Goal: Information Seeking & Learning: Find specific fact

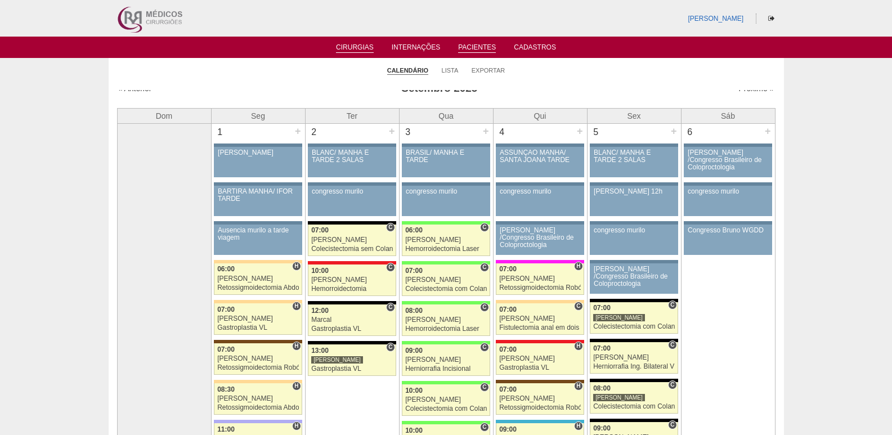
click at [473, 47] on link "Pacientes" at bounding box center [477, 48] width 38 height 10
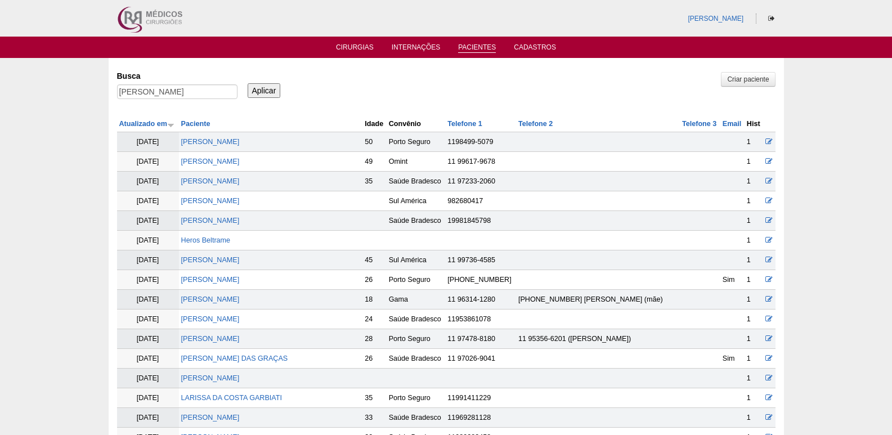
type input "[PERSON_NAME]"
click at [248, 83] on input "Aplicar" at bounding box center [264, 90] width 33 height 15
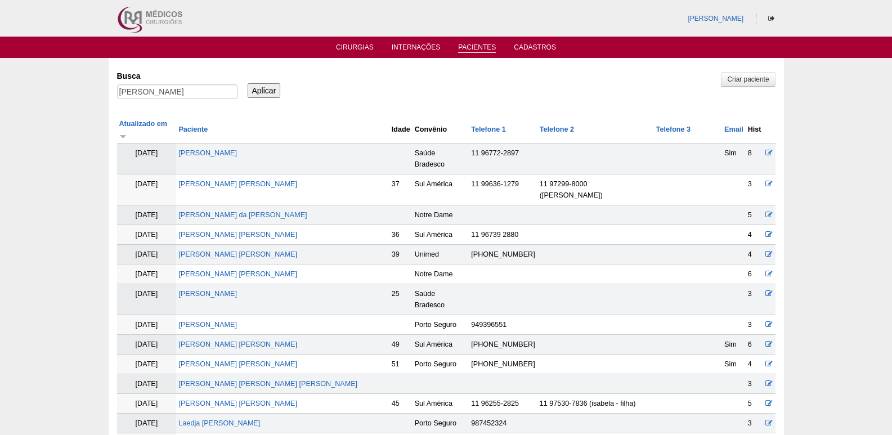
click at [237, 435] on link "[PERSON_NAME]" at bounding box center [207, 443] width 59 height 8
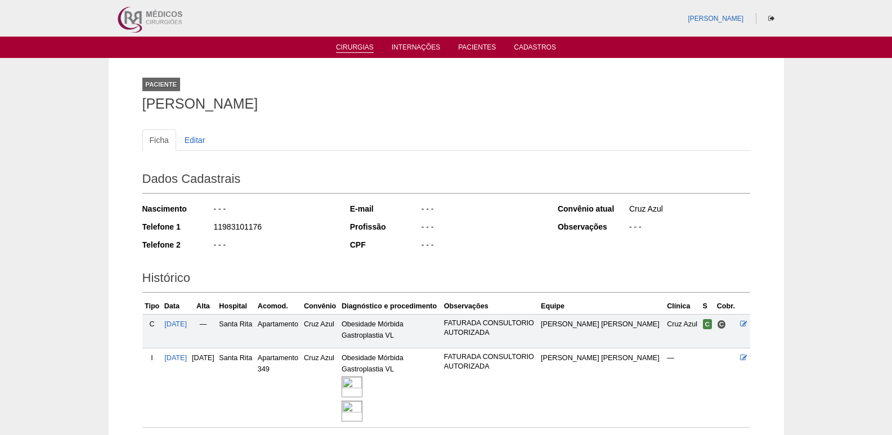
click at [355, 49] on link "Cirurgias" at bounding box center [355, 48] width 38 height 10
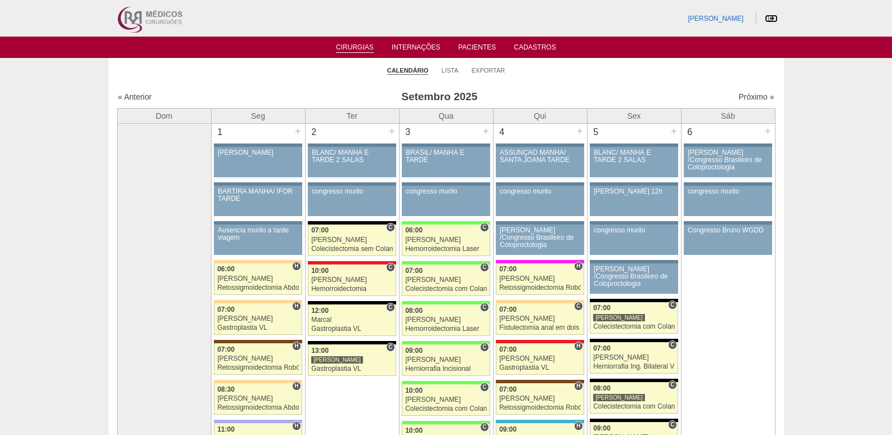
drag, startPoint x: 775, startPoint y: 17, endPoint x: 758, endPoint y: 17, distance: 16.9
click at [774, 17] on link at bounding box center [771, 19] width 13 height 8
